Goal: Task Accomplishment & Management: Manage account settings

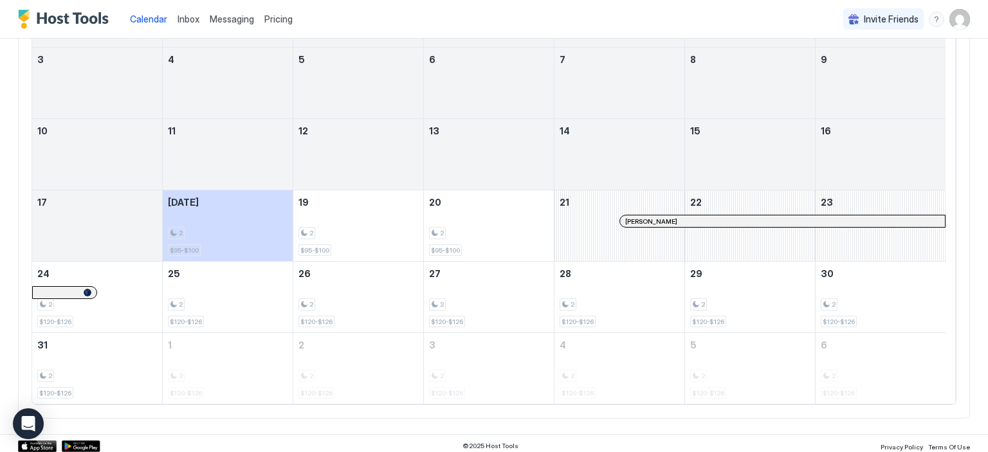
scroll to position [218, 0]
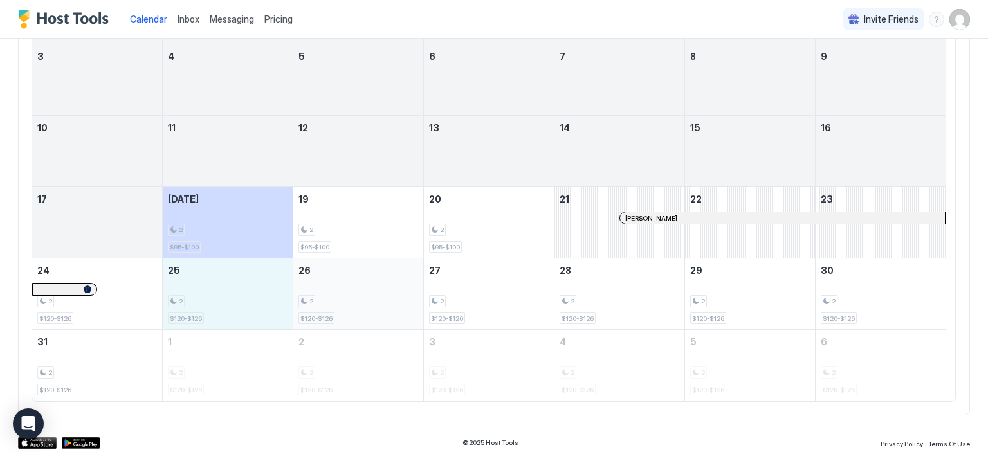
drag, startPoint x: 219, startPoint y: 312, endPoint x: 329, endPoint y: 315, distance: 110.0
click at [329, 315] on tr "24 2 $120-$126 25 2 $120-$126 26 2 $120-$126 27 2 $120-$126 28 2 $120-$126 29 2…" at bounding box center [489, 294] width 914 height 71
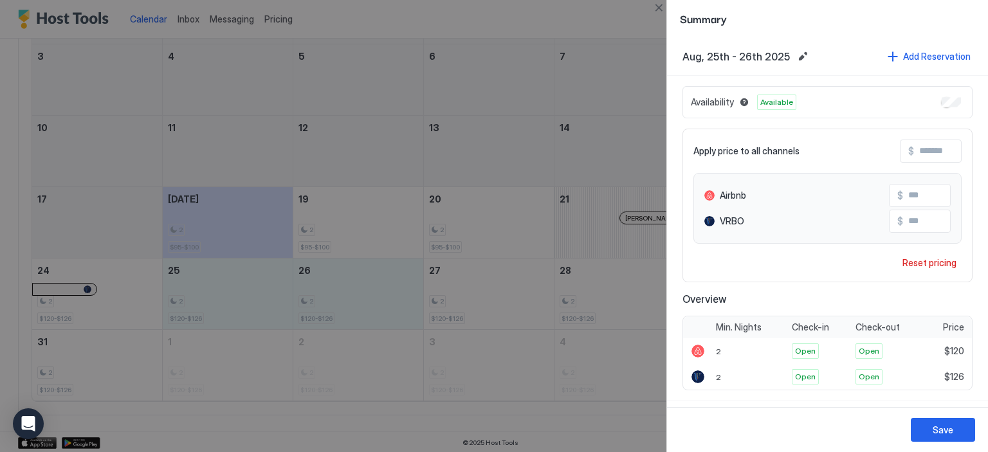
click at [549, 438] on div at bounding box center [494, 226] width 988 height 452
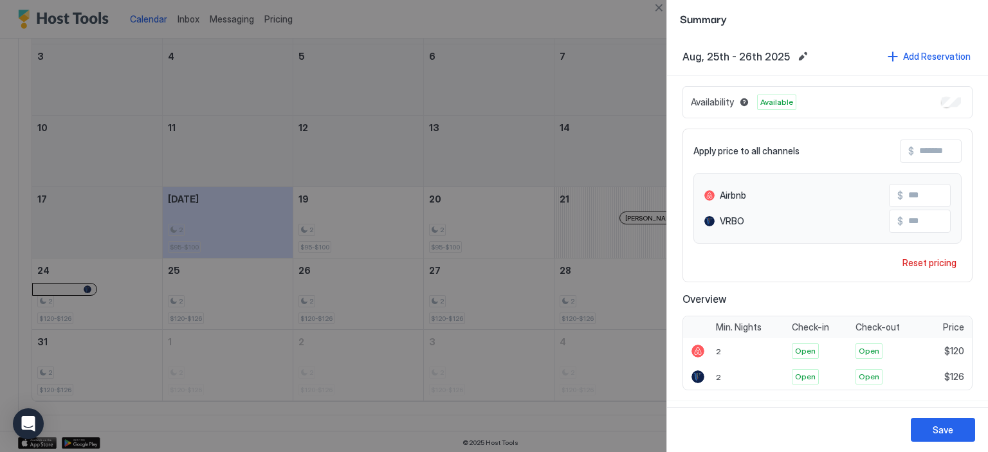
click at [554, 159] on div at bounding box center [494, 226] width 988 height 452
click at [654, 5] on button "Close" at bounding box center [658, 7] width 15 height 15
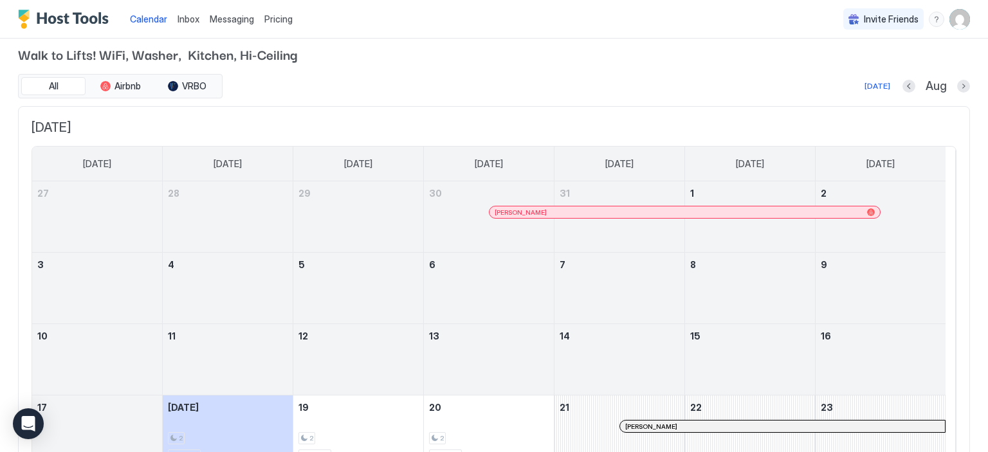
scroll to position [0, 0]
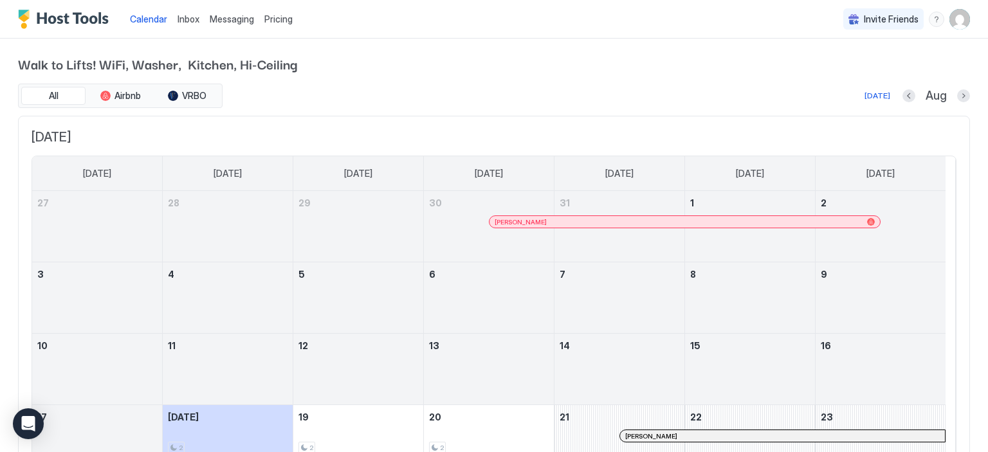
click at [953, 17] on img "User profile" at bounding box center [960, 19] width 21 height 21
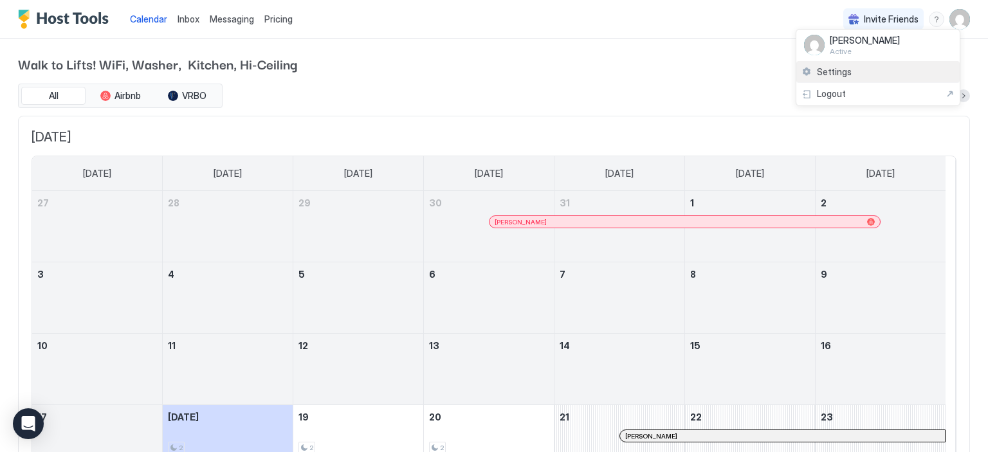
click at [836, 75] on span "Settings" at bounding box center [834, 72] width 35 height 12
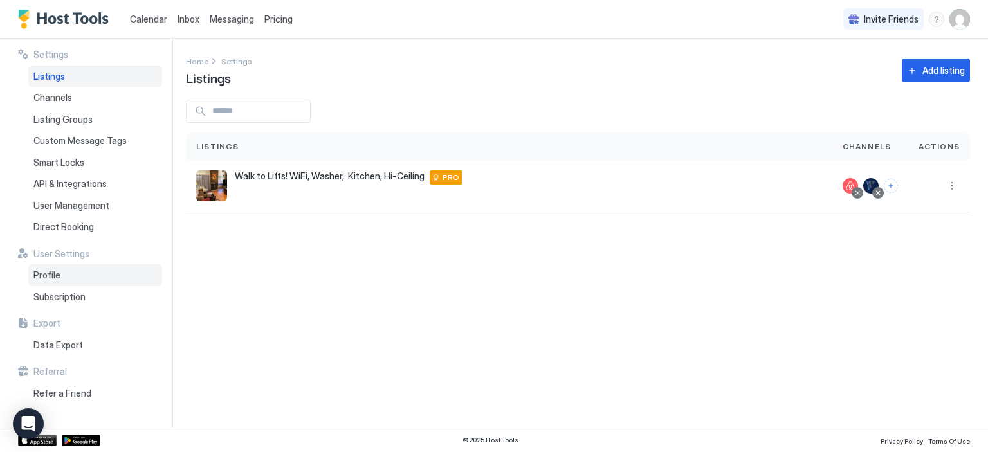
click at [36, 275] on span "Profile" at bounding box center [46, 276] width 27 height 12
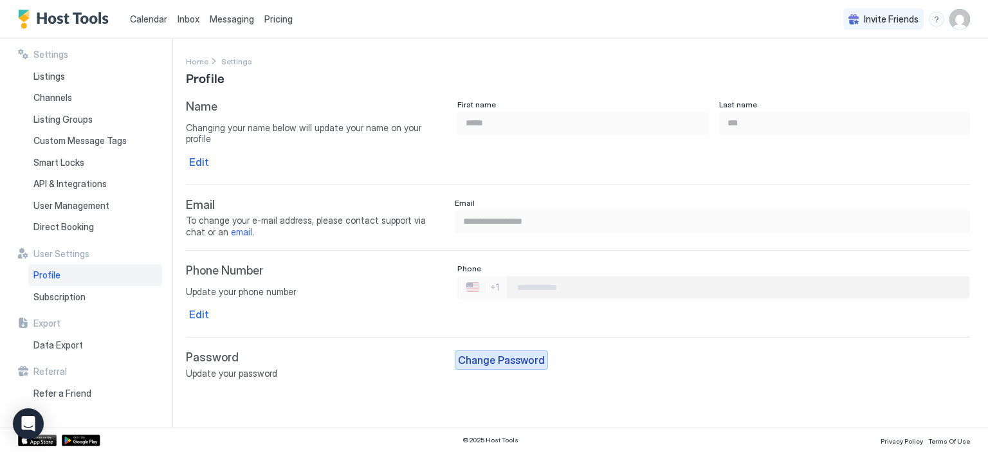
click at [487, 353] on div "Change Password" at bounding box center [501, 360] width 87 height 15
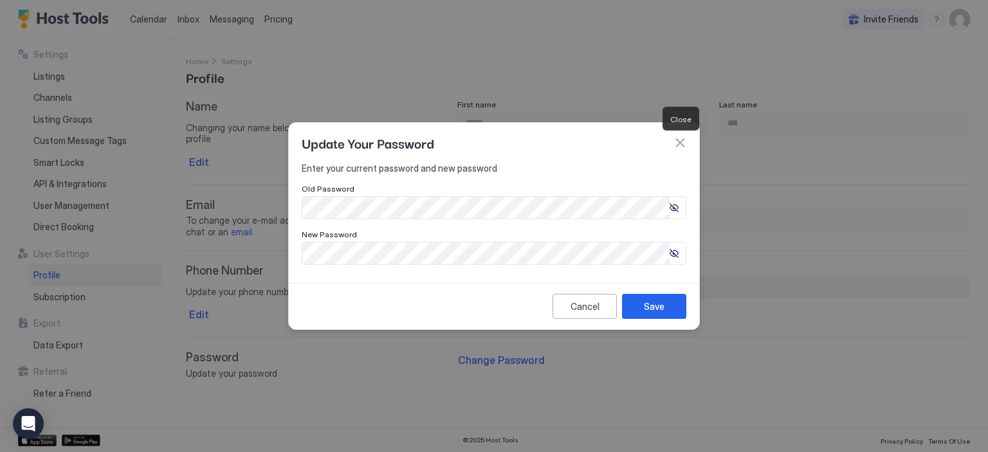
click at [677, 138] on button "button" at bounding box center [680, 142] width 13 height 13
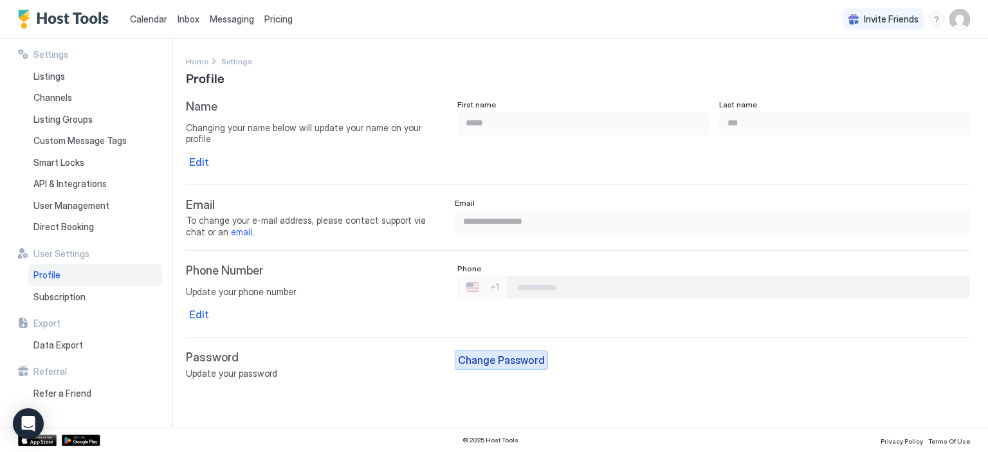
click at [490, 353] on div "Change Password" at bounding box center [501, 360] width 87 height 15
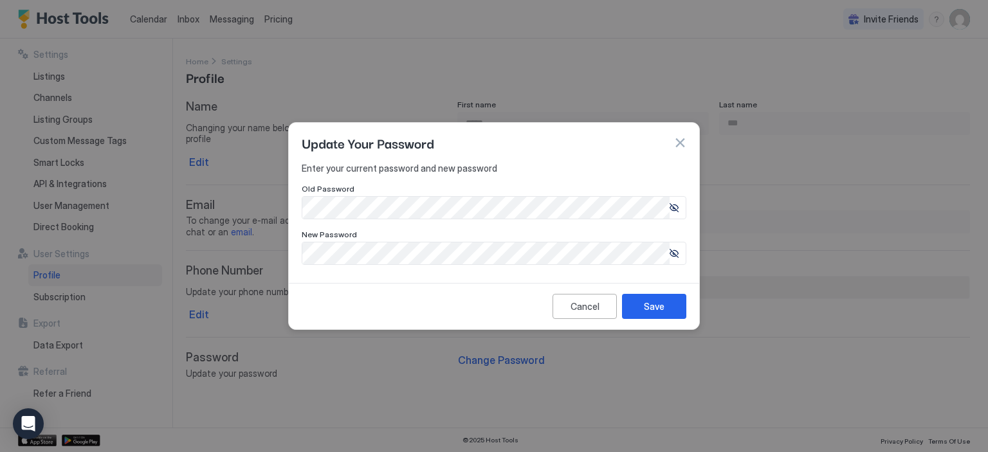
click at [673, 208] on icon at bounding box center [674, 207] width 9 height 9
click at [680, 145] on button "button" at bounding box center [680, 142] width 13 height 13
